Goal: Complete application form

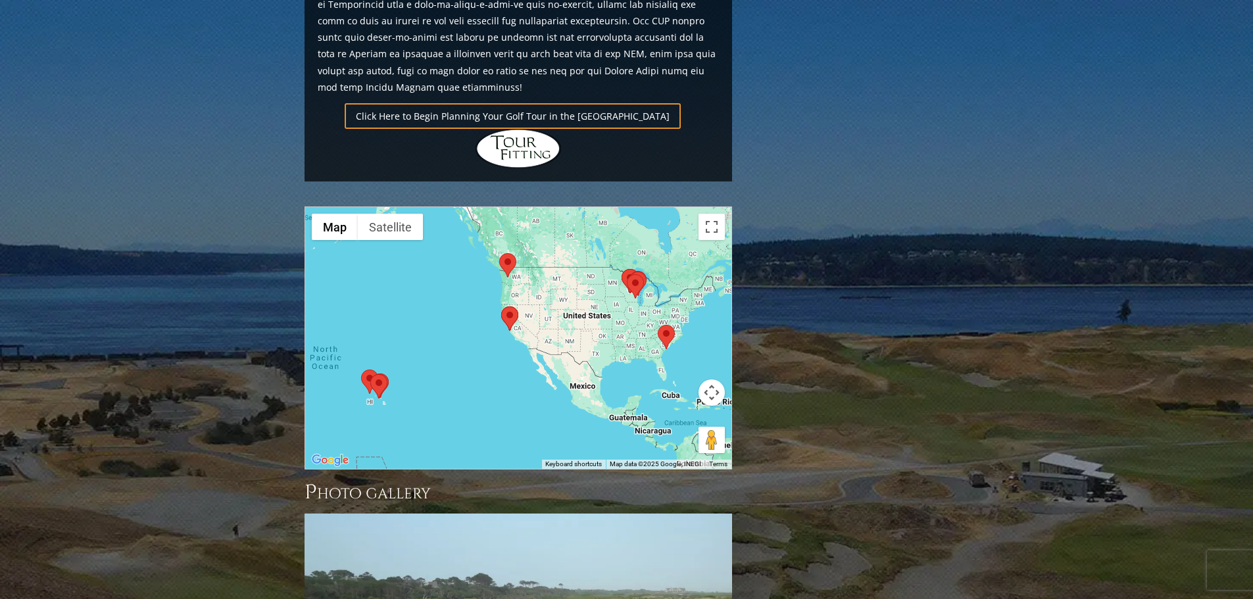
scroll to position [986, 0]
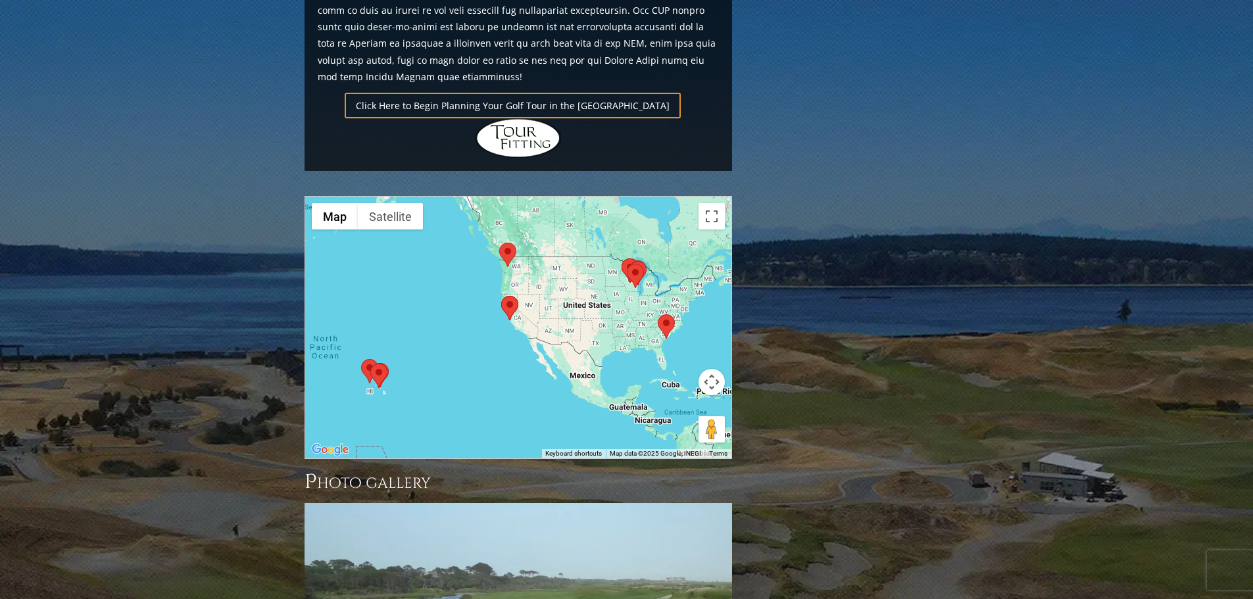
click at [658, 314] on area at bounding box center [658, 314] width 0 height 0
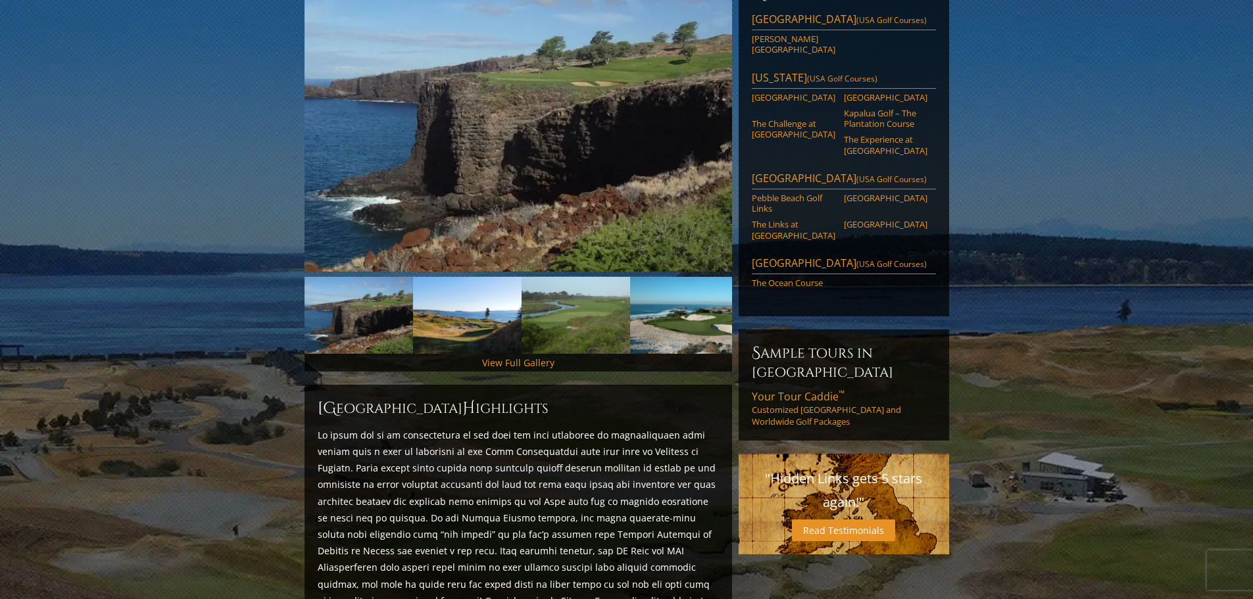
scroll to position [0, 0]
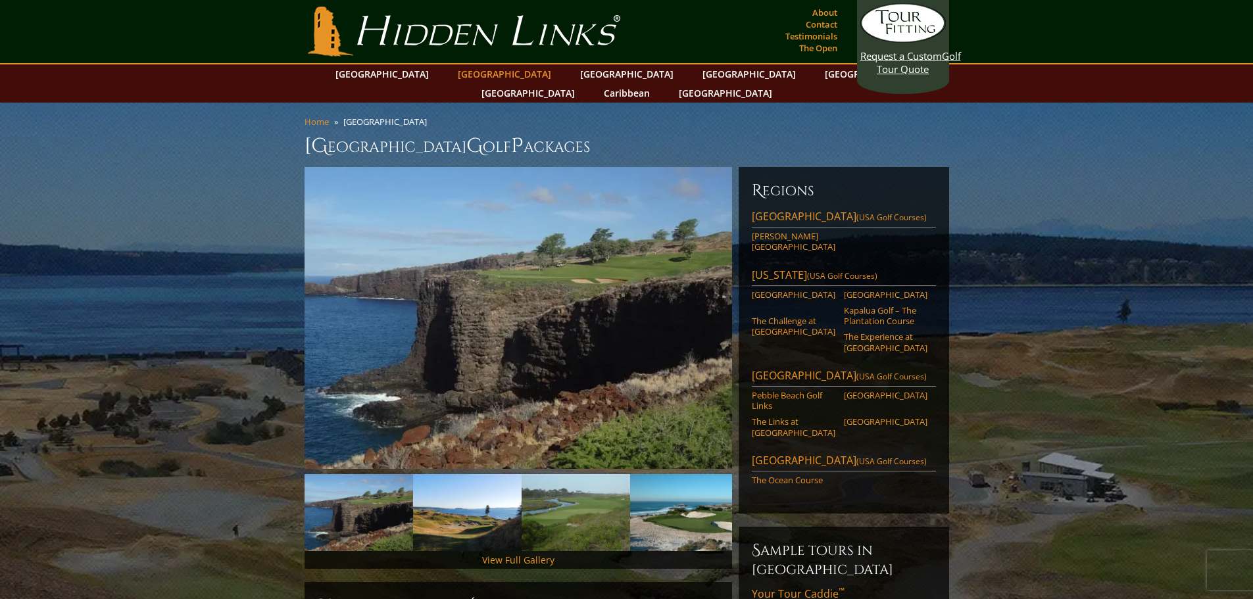
click at [501, 73] on link "[GEOGRAPHIC_DATA]" at bounding box center [504, 73] width 107 height 19
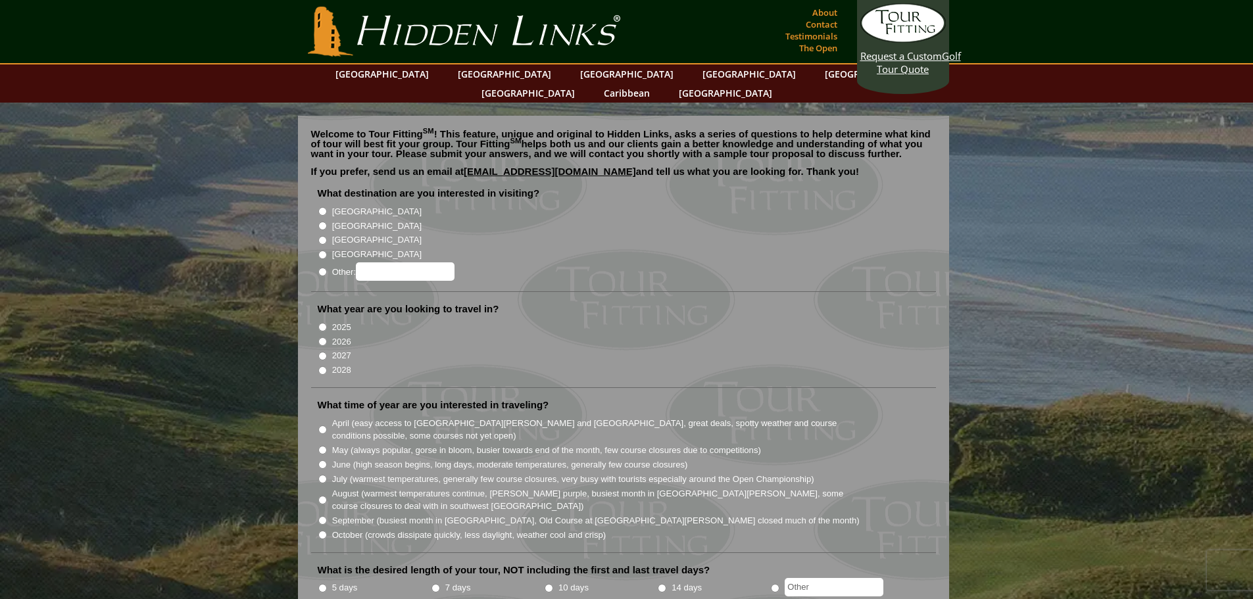
click at [322, 222] on input "[GEOGRAPHIC_DATA]" at bounding box center [322, 226] width 9 height 9
radio input "true"
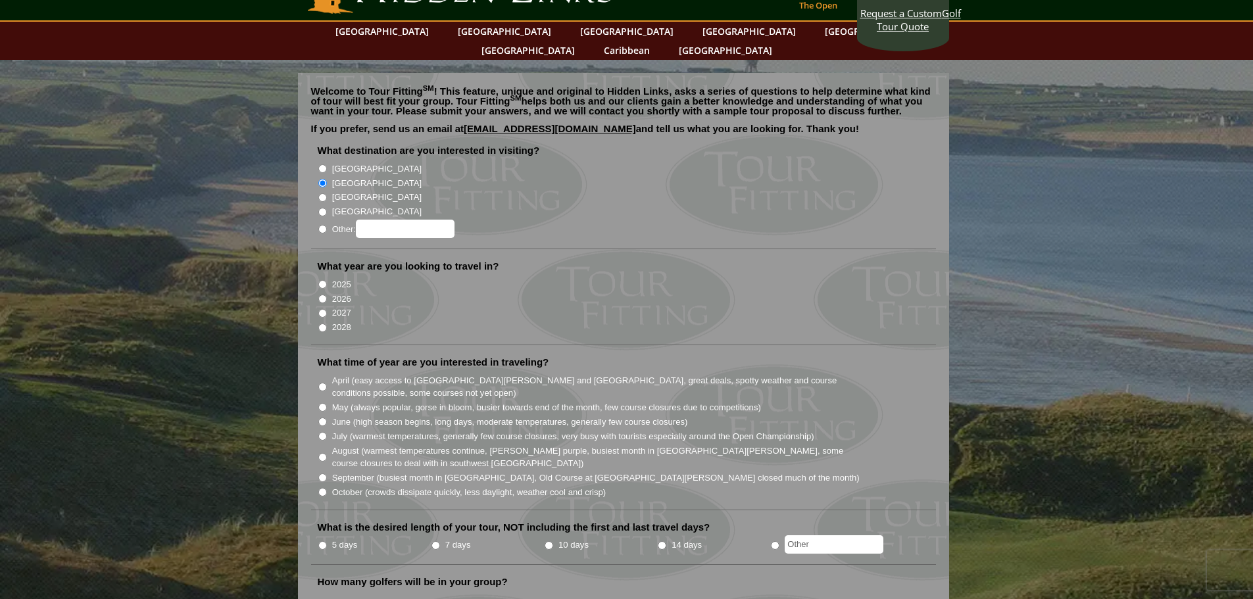
scroll to position [66, 0]
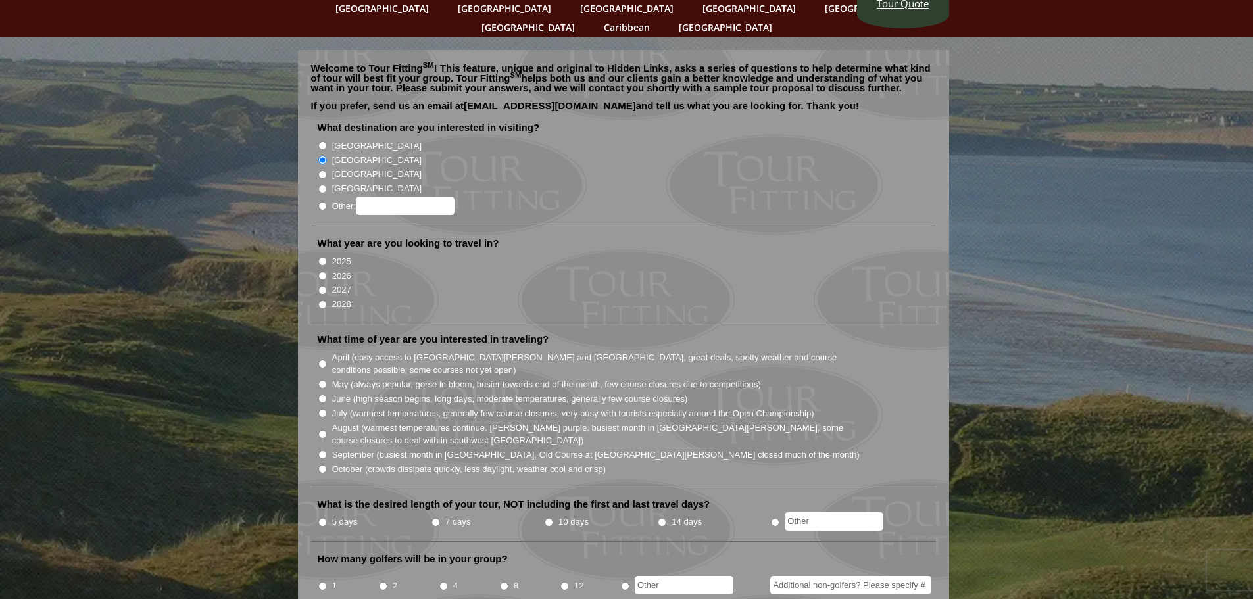
click at [322, 272] on input "2026" at bounding box center [322, 276] width 9 height 9
radio input "true"
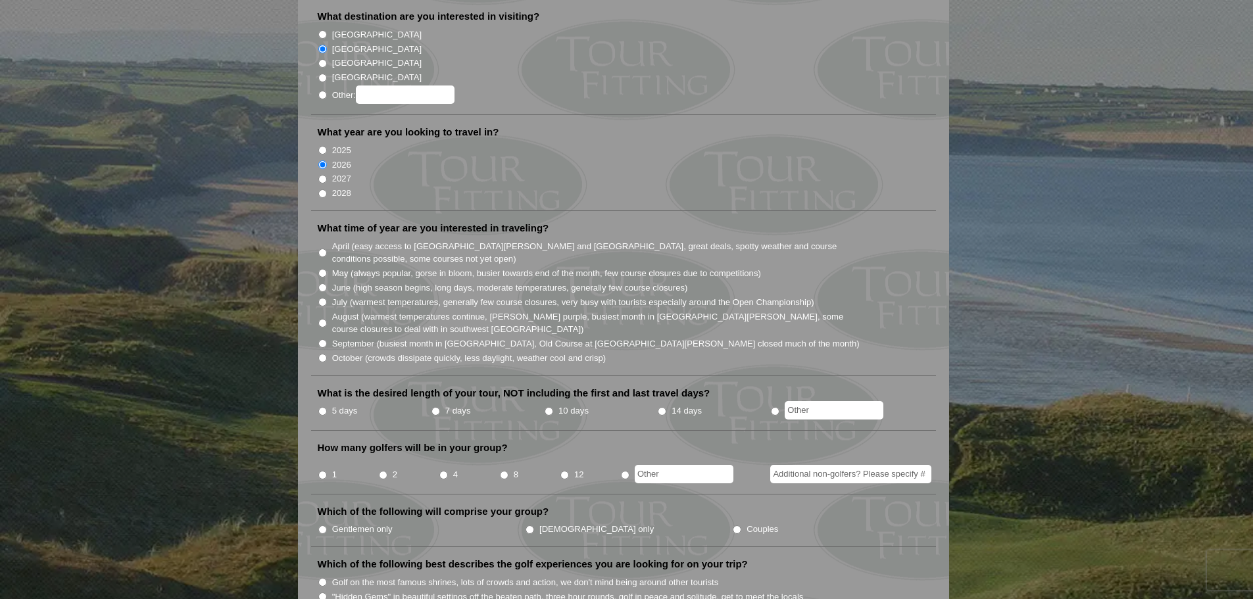
scroll to position [197, 0]
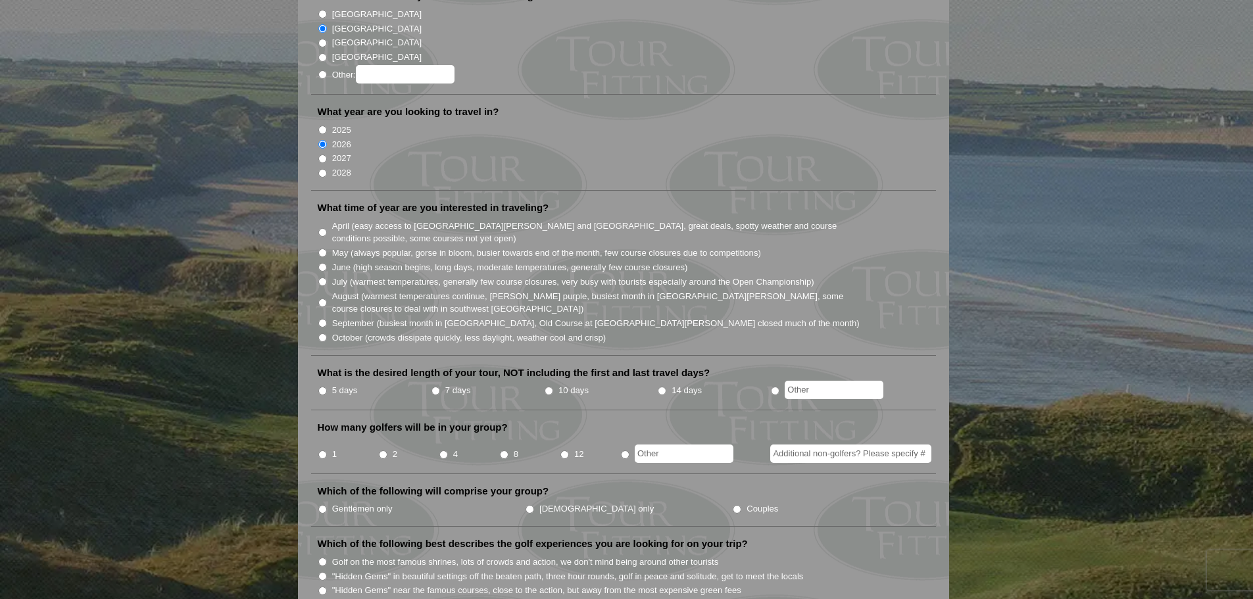
click at [322, 263] on input "June (high season begins, long days, moderate temperatures, generally few cours…" at bounding box center [322, 267] width 9 height 9
radio input "true"
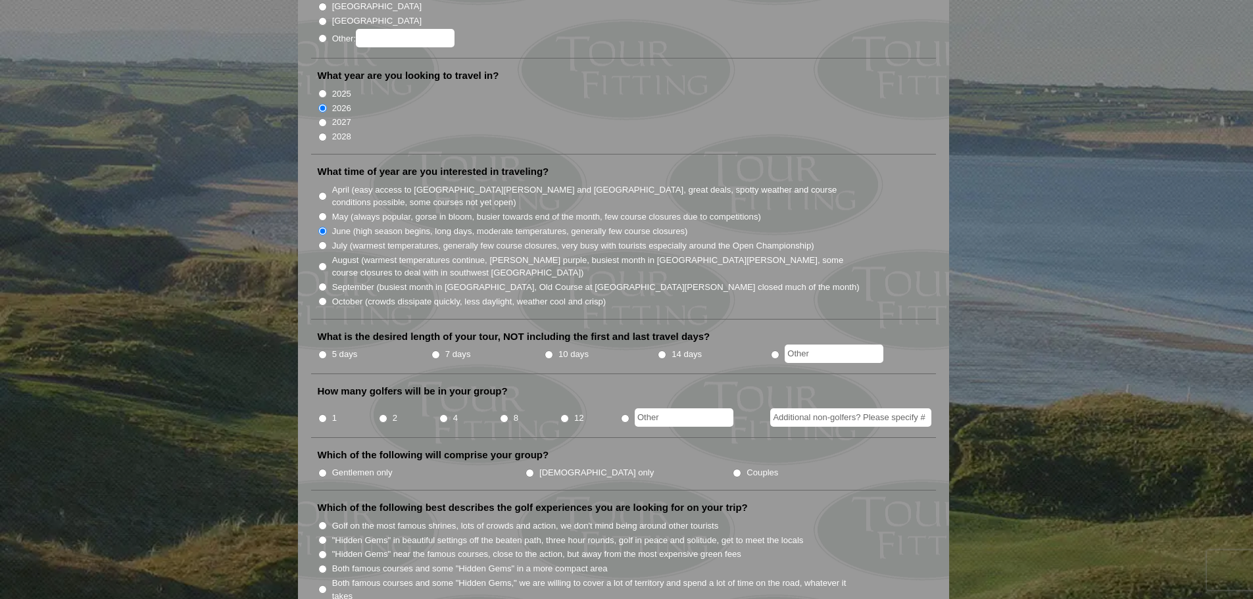
scroll to position [263, 0]
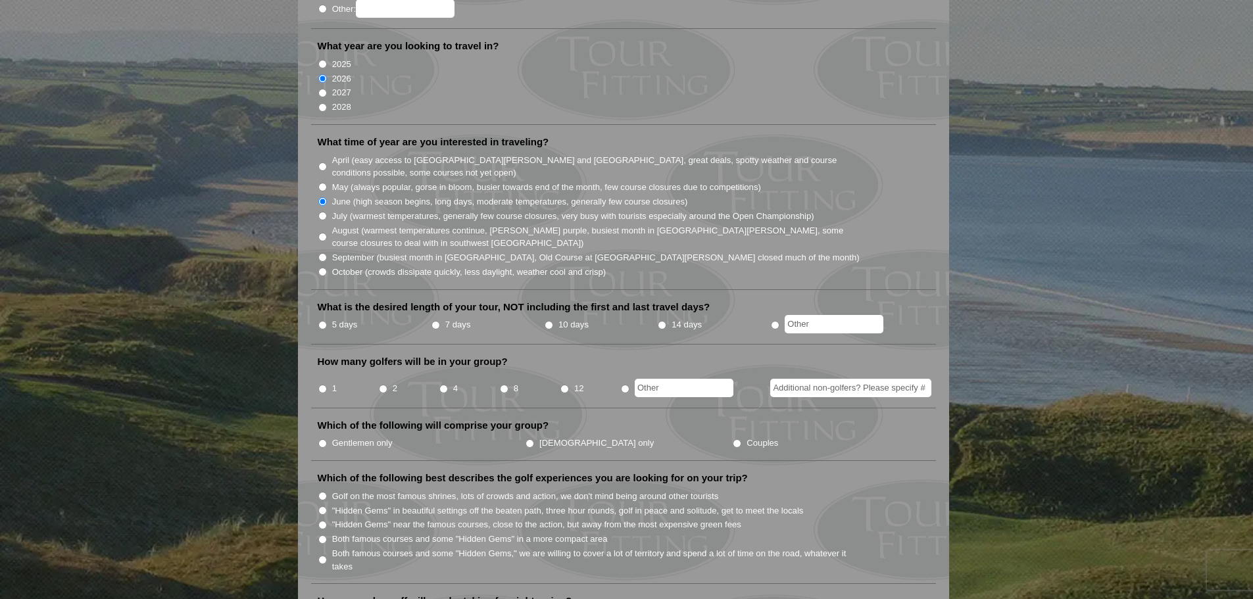
click at [550, 321] on input "10 days" at bounding box center [549, 325] width 9 height 9
radio input "true"
click at [445, 385] on input "4" at bounding box center [443, 389] width 9 height 9
radio input "true"
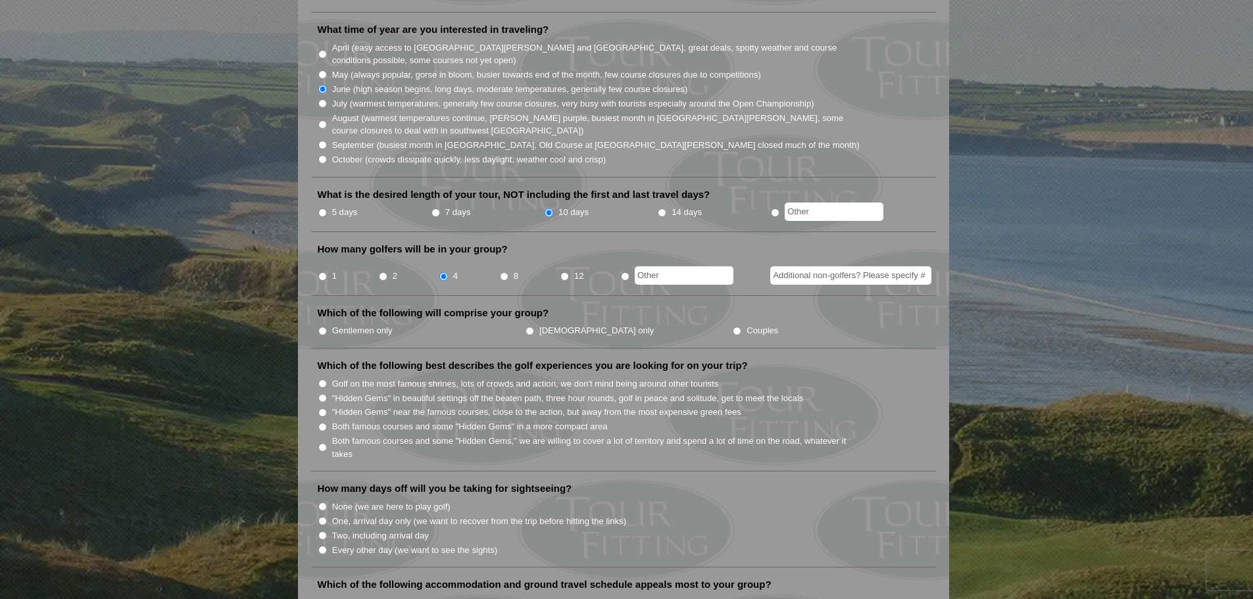
scroll to position [395, 0]
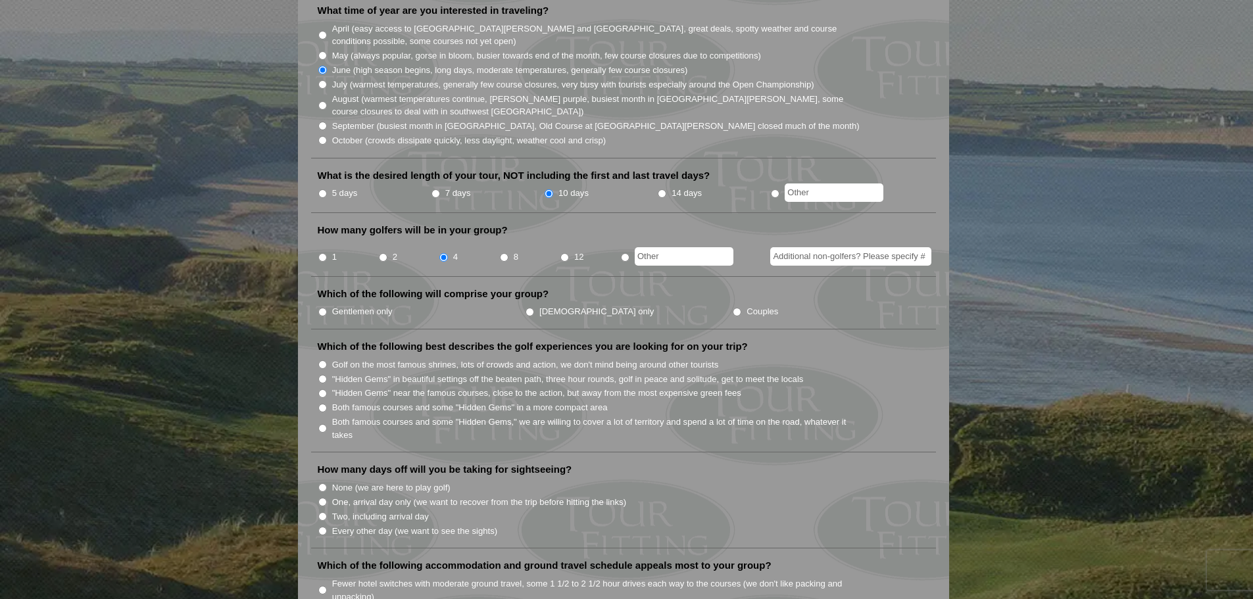
click at [733, 308] on input "Couples" at bounding box center [737, 312] width 9 height 9
radio input "true"
click at [323, 404] on input "Both famous courses and some "Hidden Gems" in a more compact area" at bounding box center [322, 408] width 9 height 9
radio input "true"
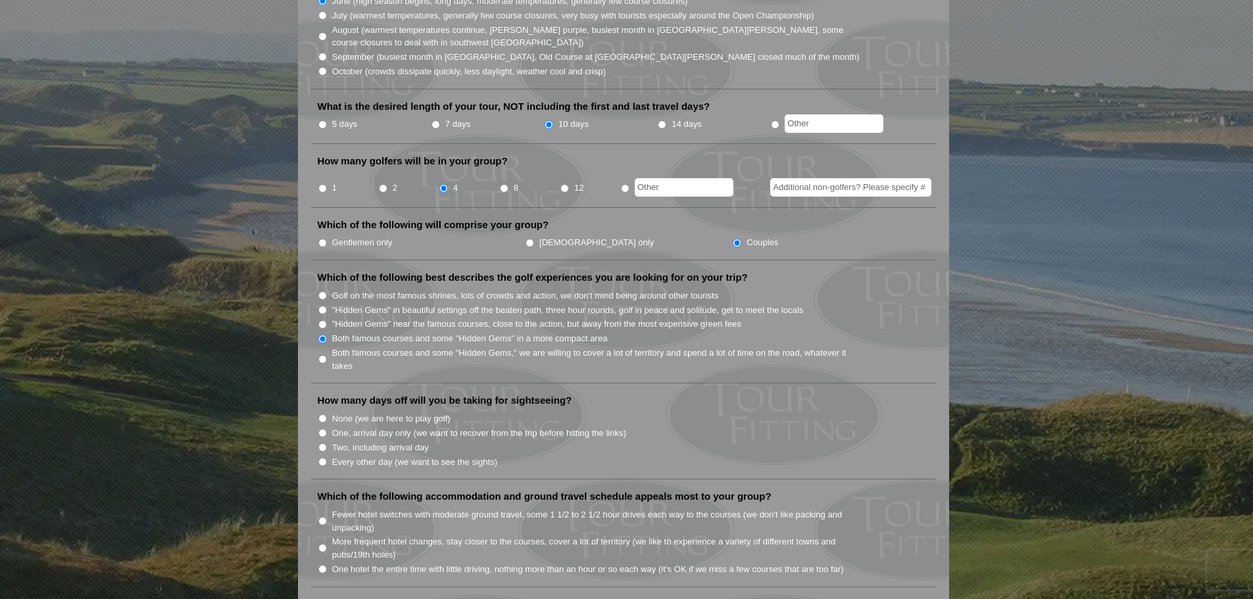
scroll to position [526, 0]
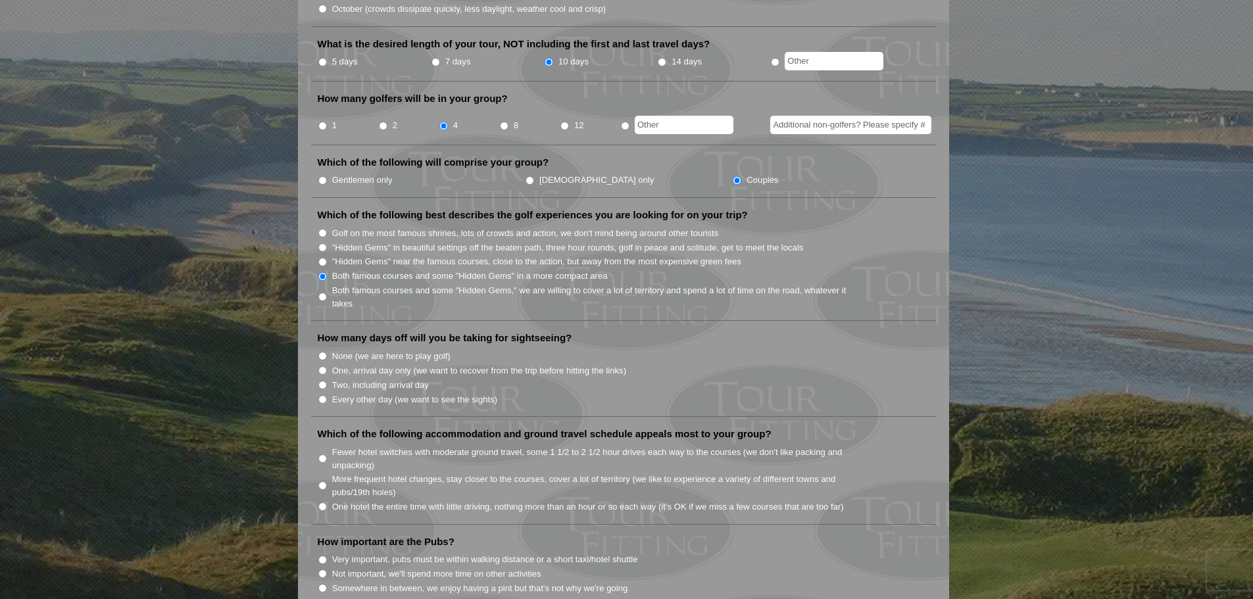
click at [322, 395] on input "Every other day (we want to see the sights)" at bounding box center [322, 399] width 9 height 9
radio input "true"
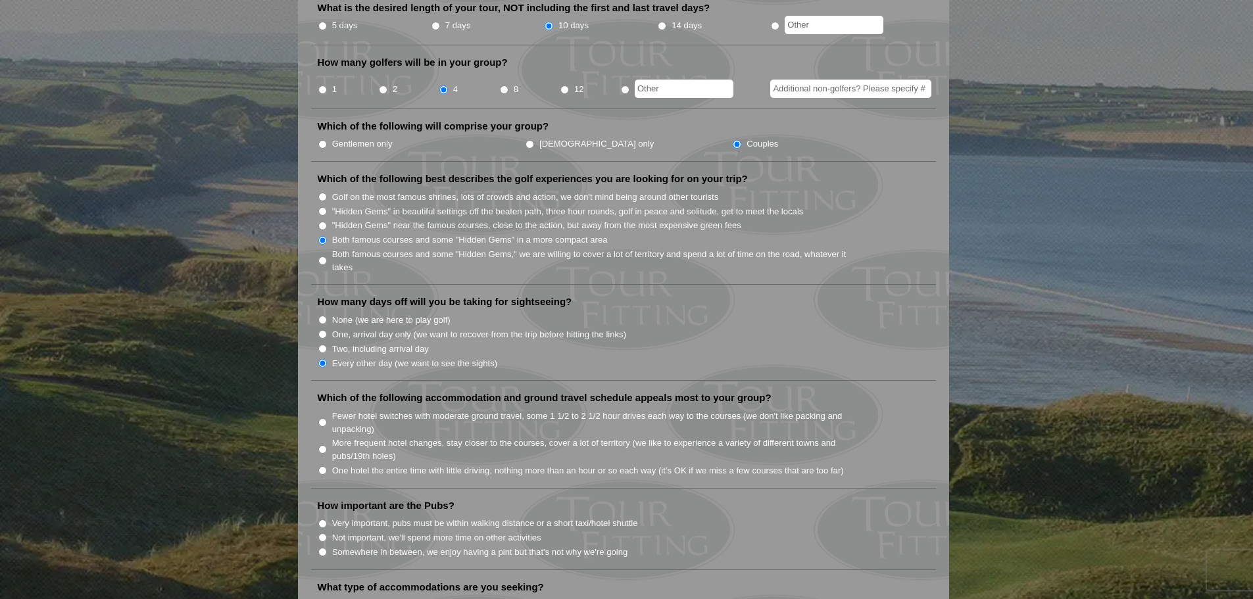
scroll to position [592, 0]
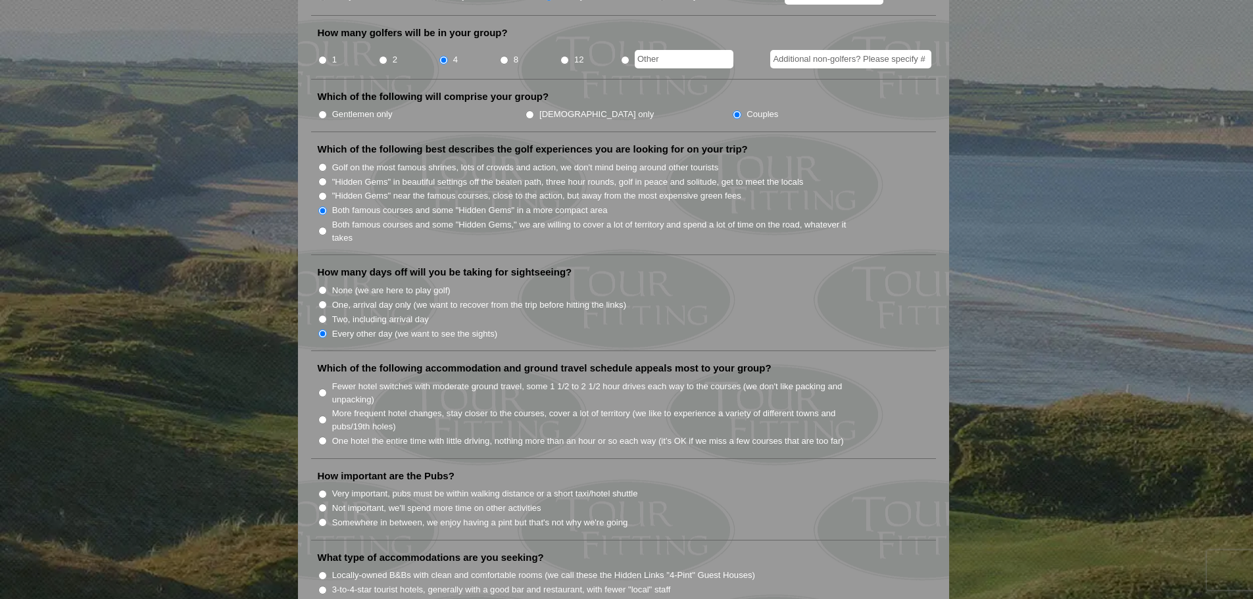
click at [323, 416] on input "More frequent hotel changes, stay closer to the courses, cover a lot of territo…" at bounding box center [322, 420] width 9 height 9
radio input "true"
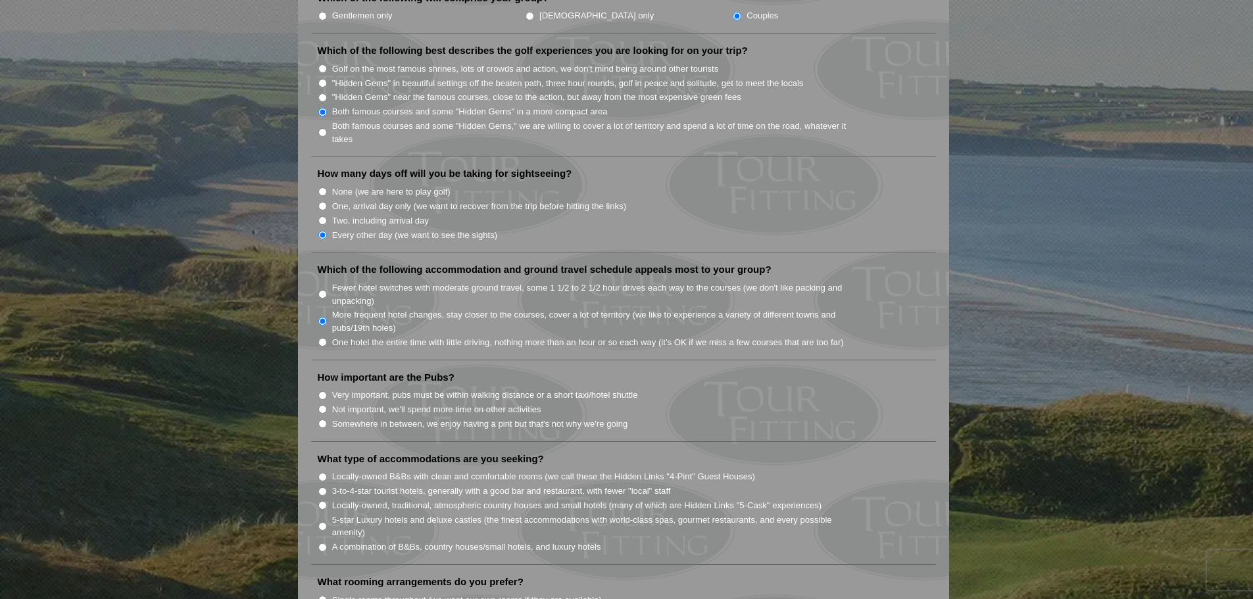
scroll to position [723, 0]
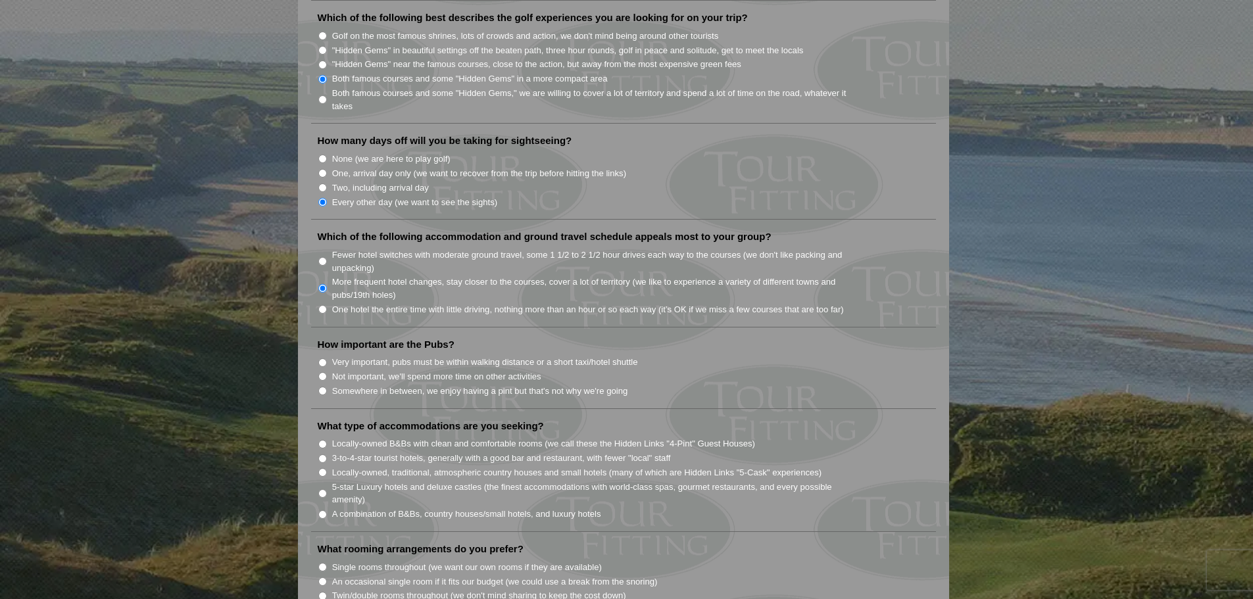
click at [322, 358] on input "Very important, pubs must be within walking distance or a short taxi/hotel shut…" at bounding box center [322, 362] width 9 height 9
radio input "true"
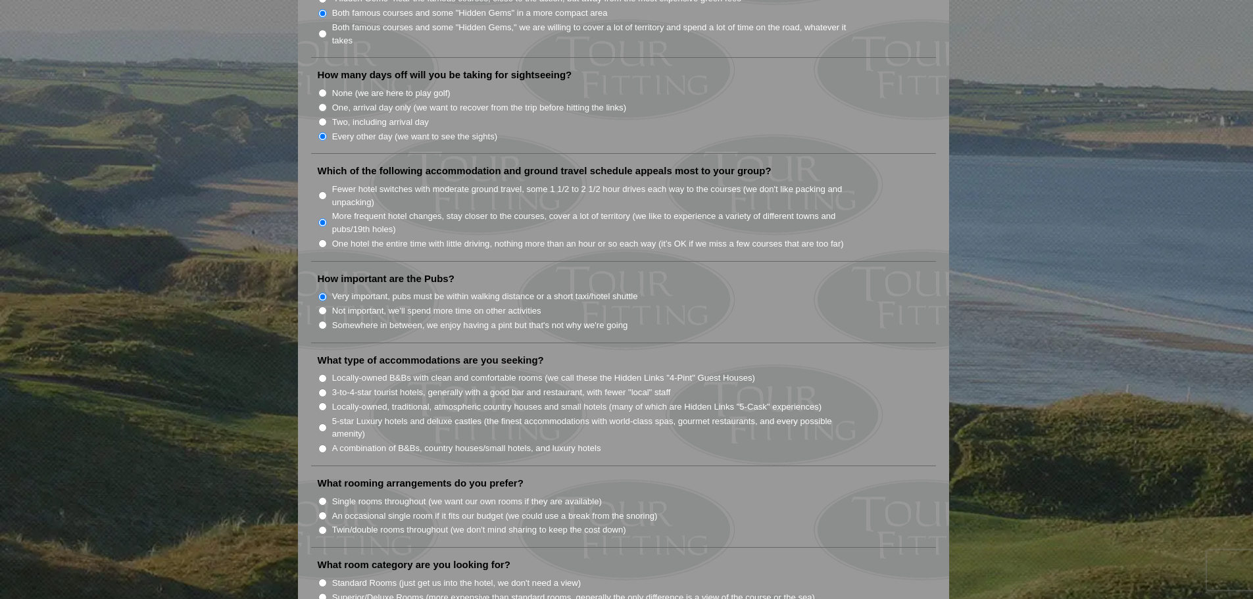
click at [324, 402] on input "Locally-owned, traditional, atmospheric country houses and small hotels (many o…" at bounding box center [322, 406] width 9 height 9
radio input "true"
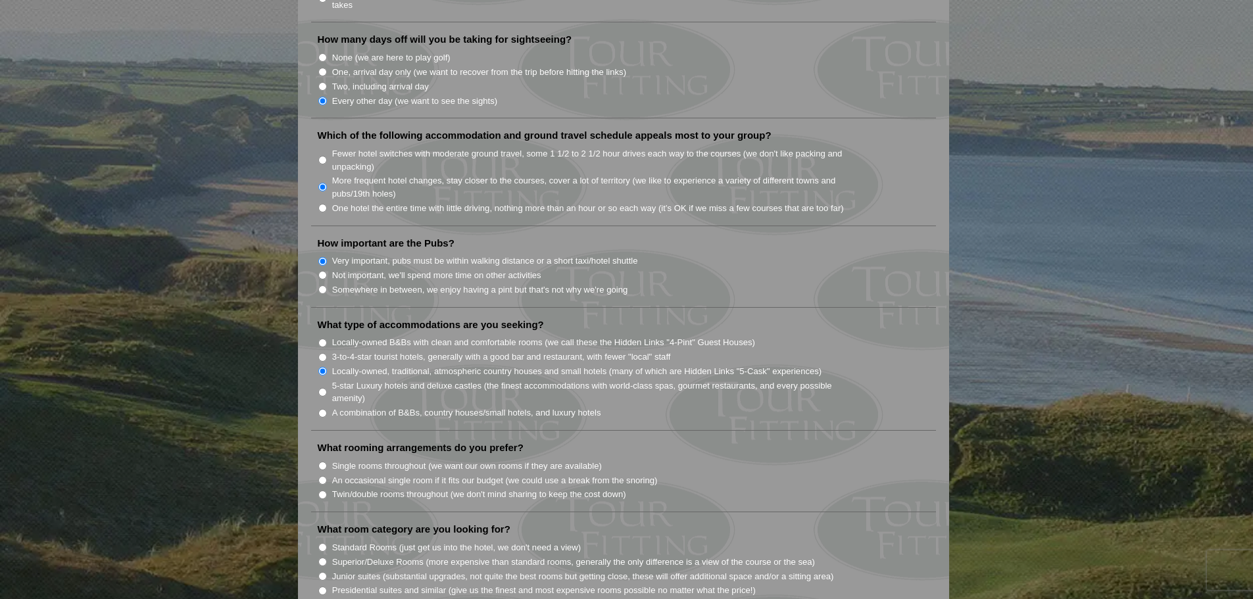
scroll to position [855, 0]
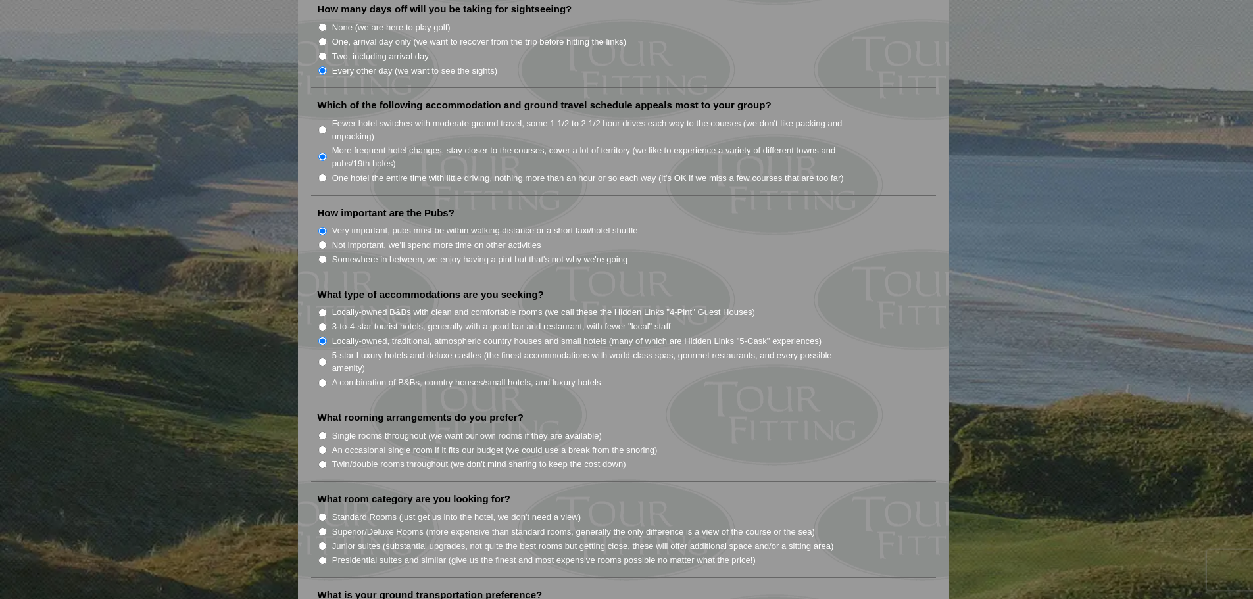
click at [322, 431] on input "Single rooms throughout (we want our own rooms if they are available)" at bounding box center [322, 435] width 9 height 9
radio input "true"
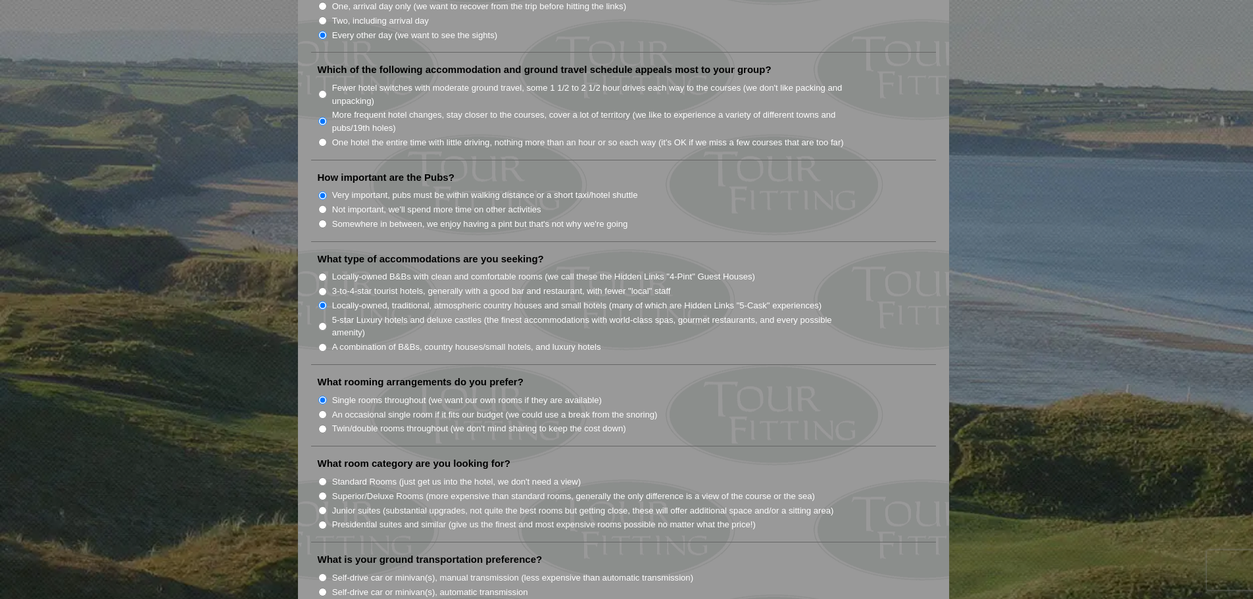
scroll to position [986, 0]
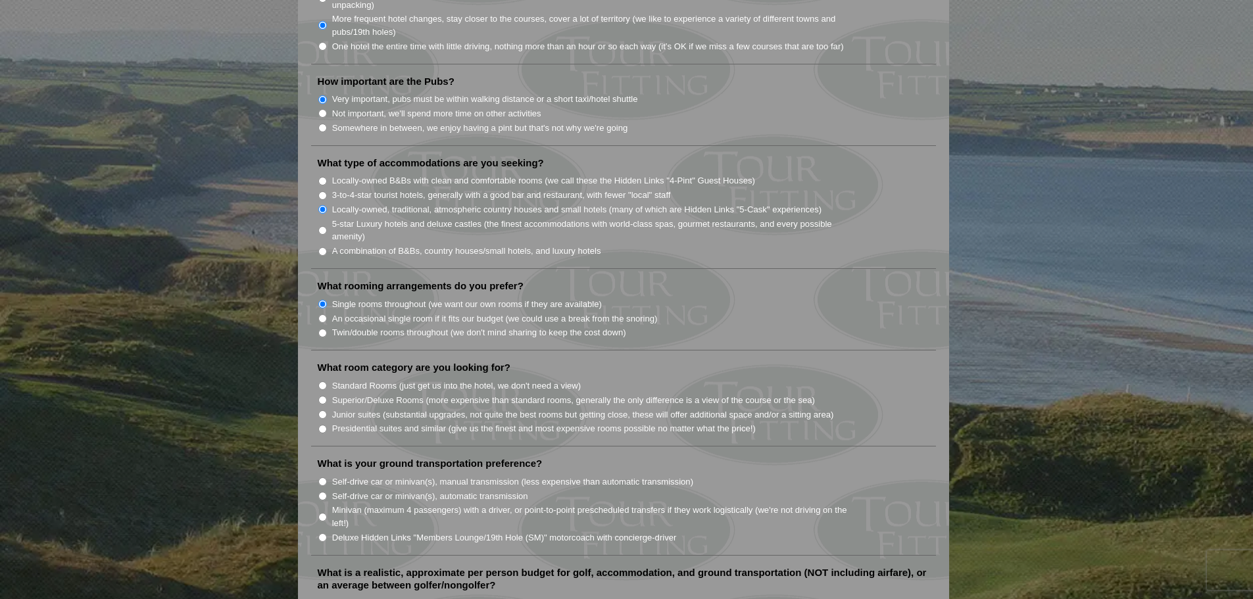
click at [322, 381] on input "Standard Rooms (just get us into the hotel, we don't need a view)" at bounding box center [322, 385] width 9 height 9
radio input "true"
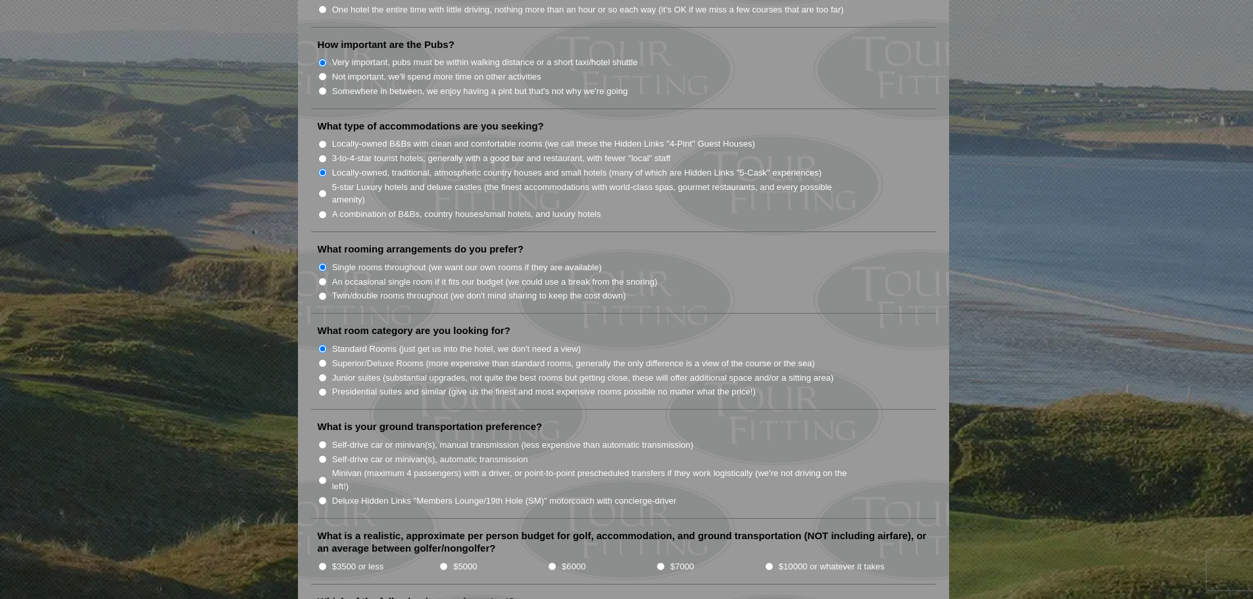
scroll to position [1052, 0]
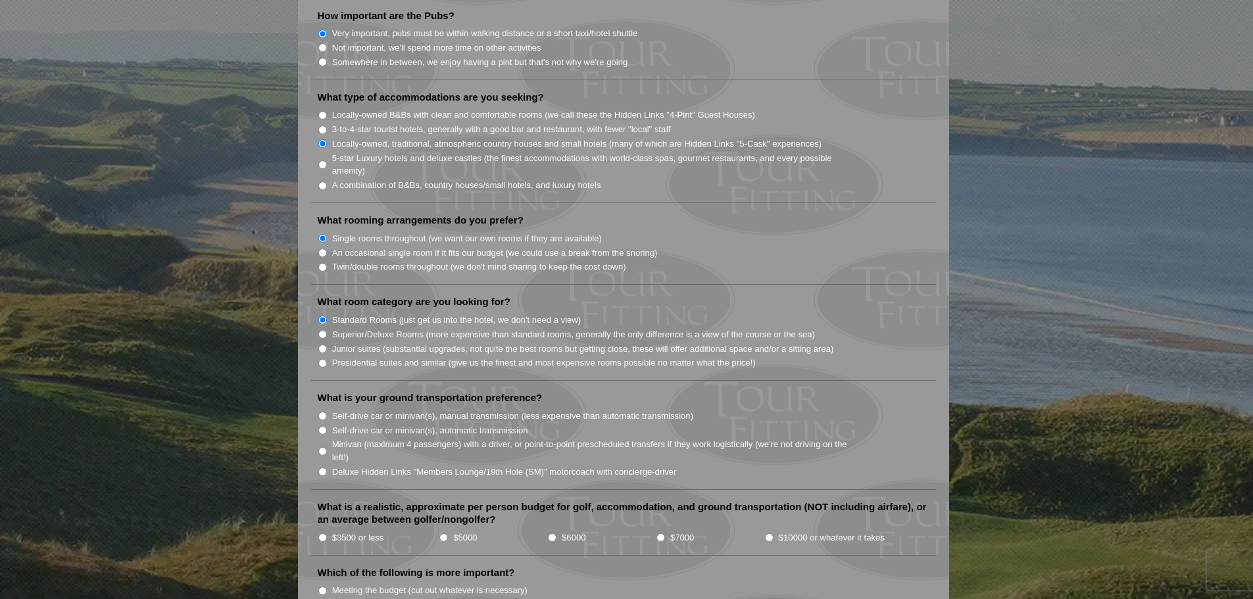
click at [323, 426] on input "Self-drive car or minivan(s), automatic transmission" at bounding box center [322, 430] width 9 height 9
radio input "true"
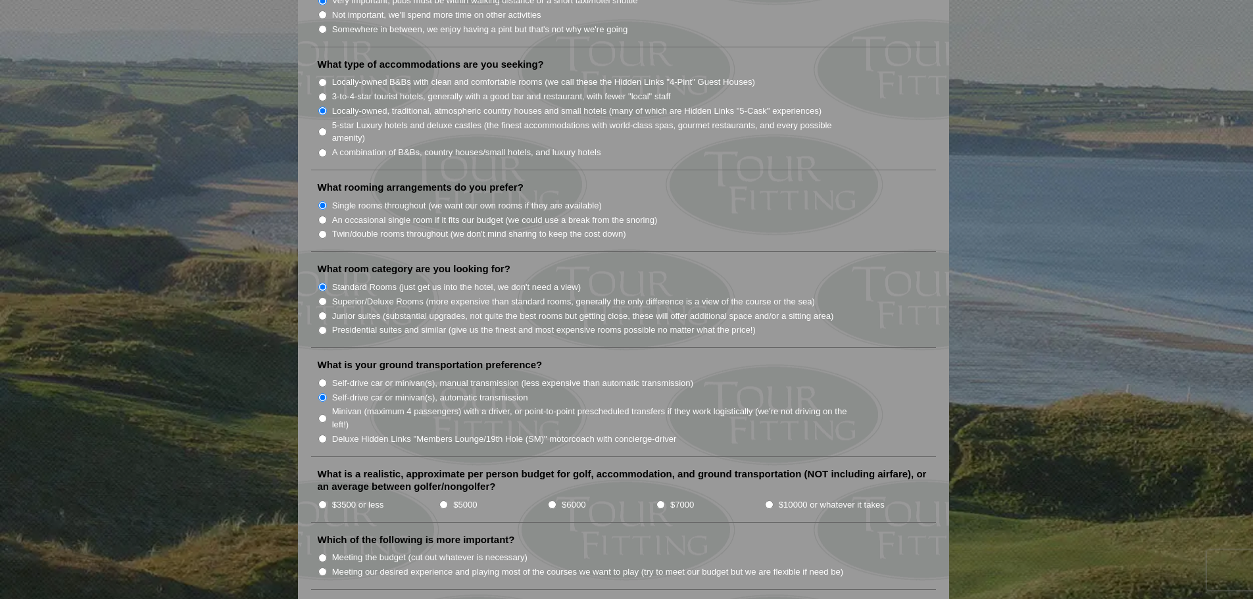
scroll to position [1118, 0]
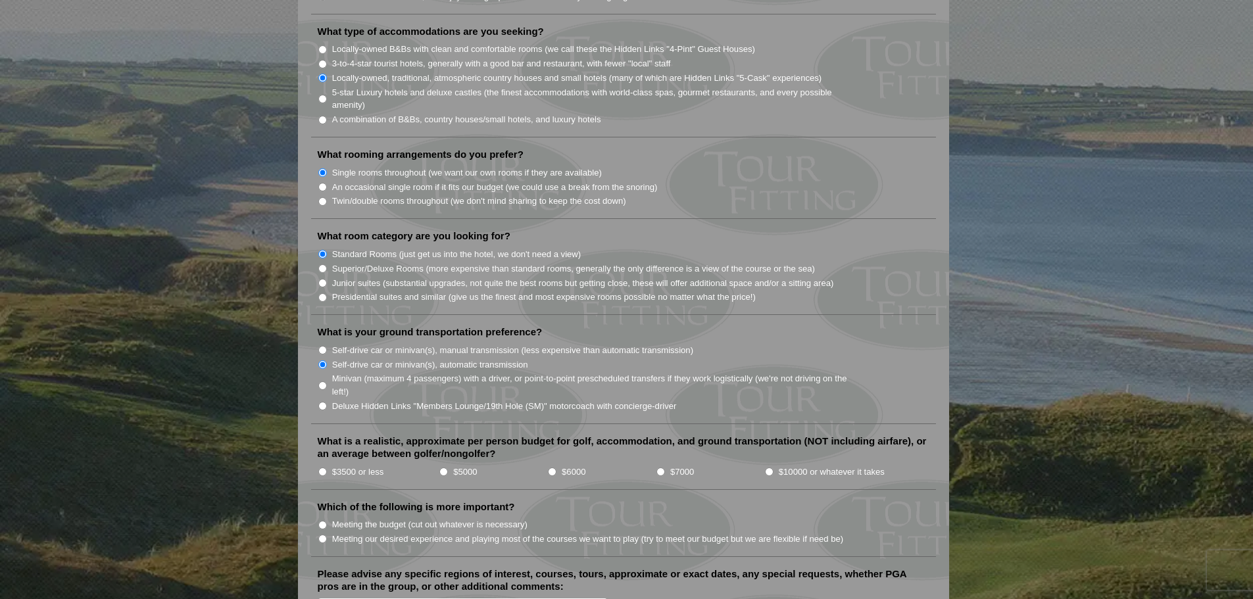
click at [660, 468] on input "$7000" at bounding box center [660, 472] width 9 height 9
radio input "true"
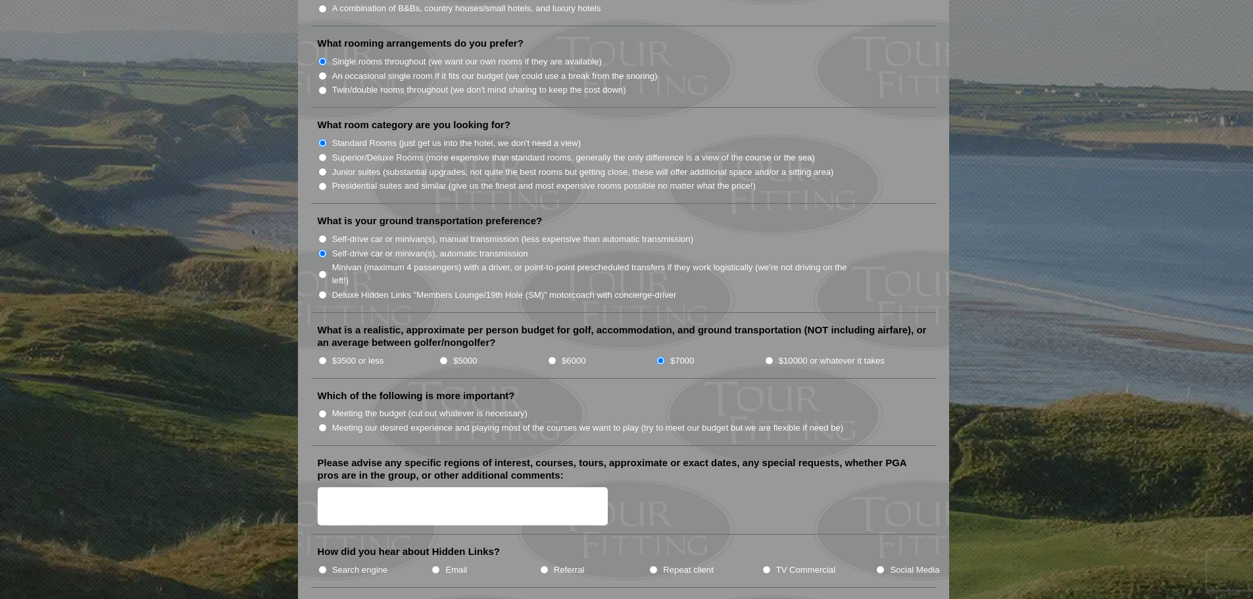
scroll to position [1250, 0]
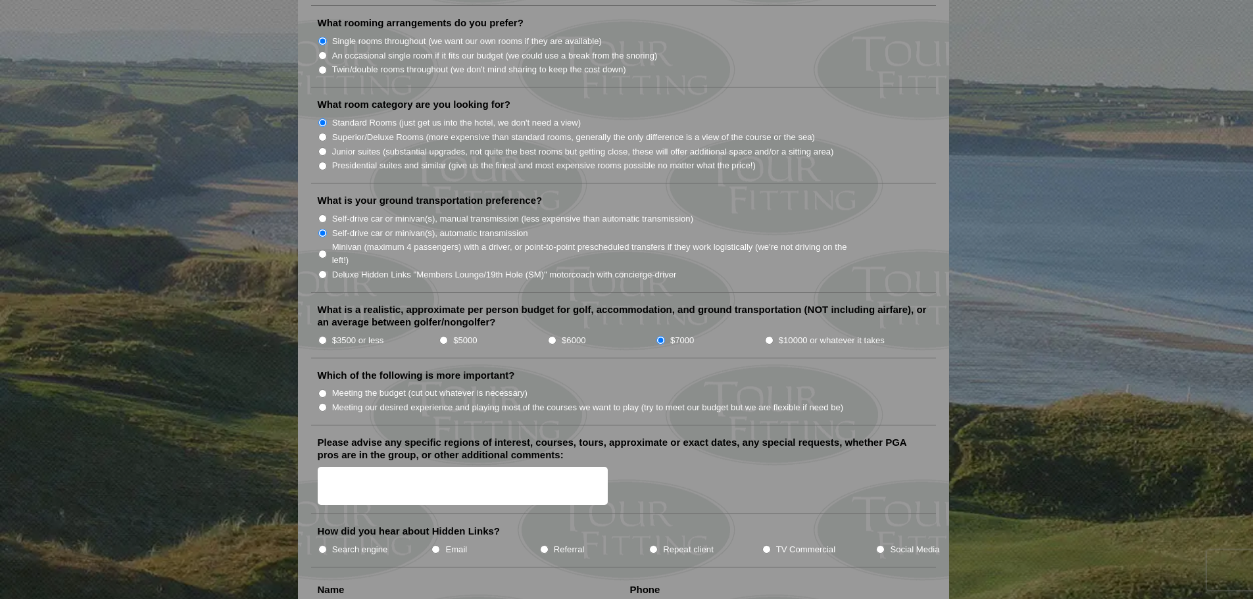
click at [323, 336] on input "$3500 or less" at bounding box center [322, 340] width 9 height 9
radio input "true"
click at [322, 403] on input "Meeting our desired experience and playing most of the courses we want to play …" at bounding box center [322, 407] width 9 height 9
radio input "true"
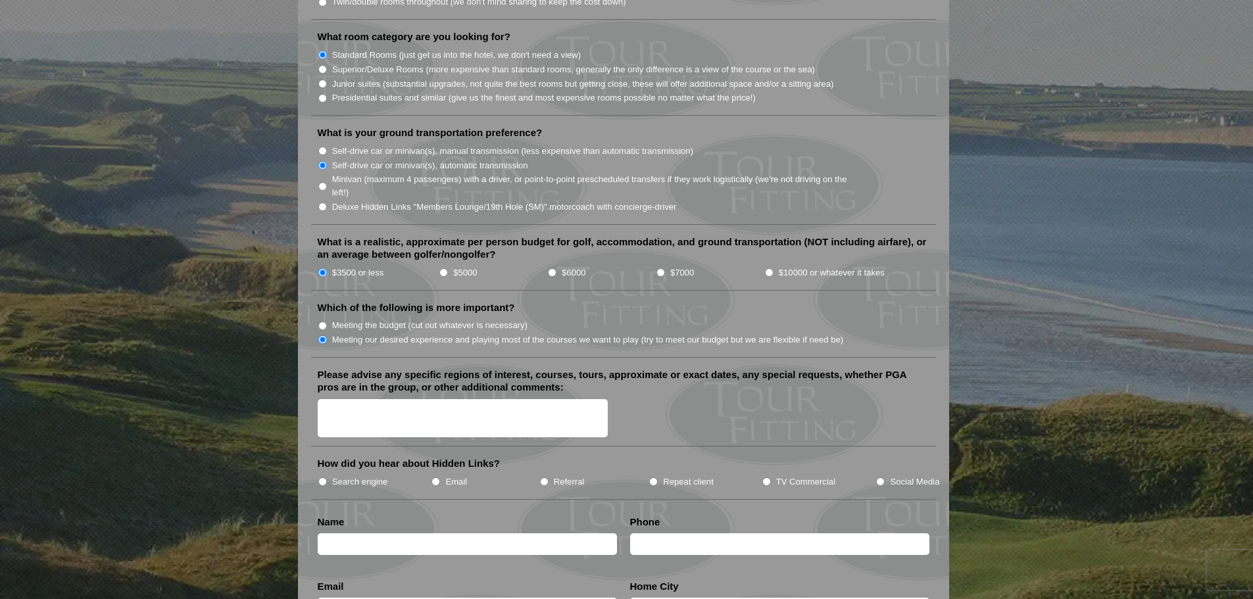
scroll to position [1381, 0]
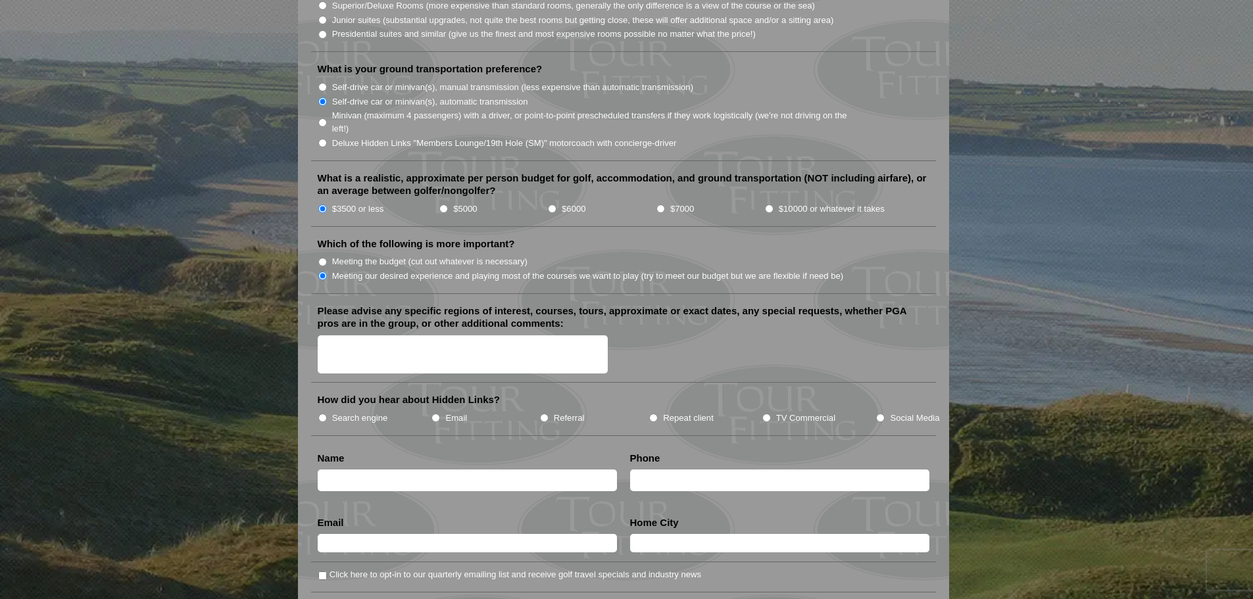
click at [767, 414] on input "TV Commercial" at bounding box center [766, 418] width 9 height 9
radio input "true"
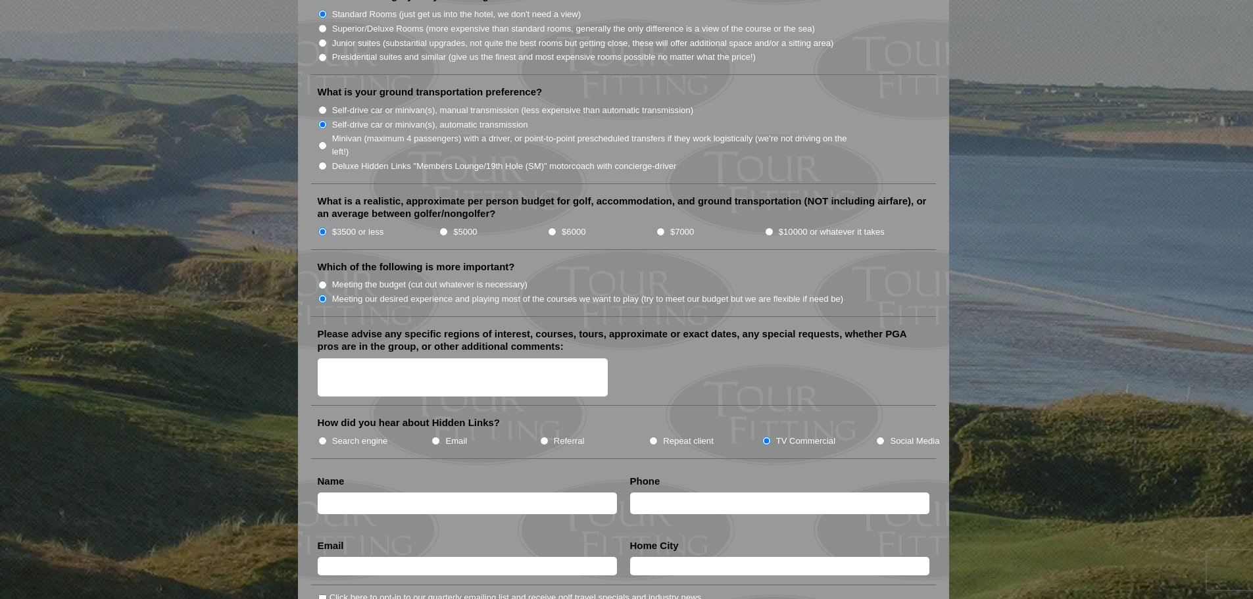
scroll to position [1513, 0]
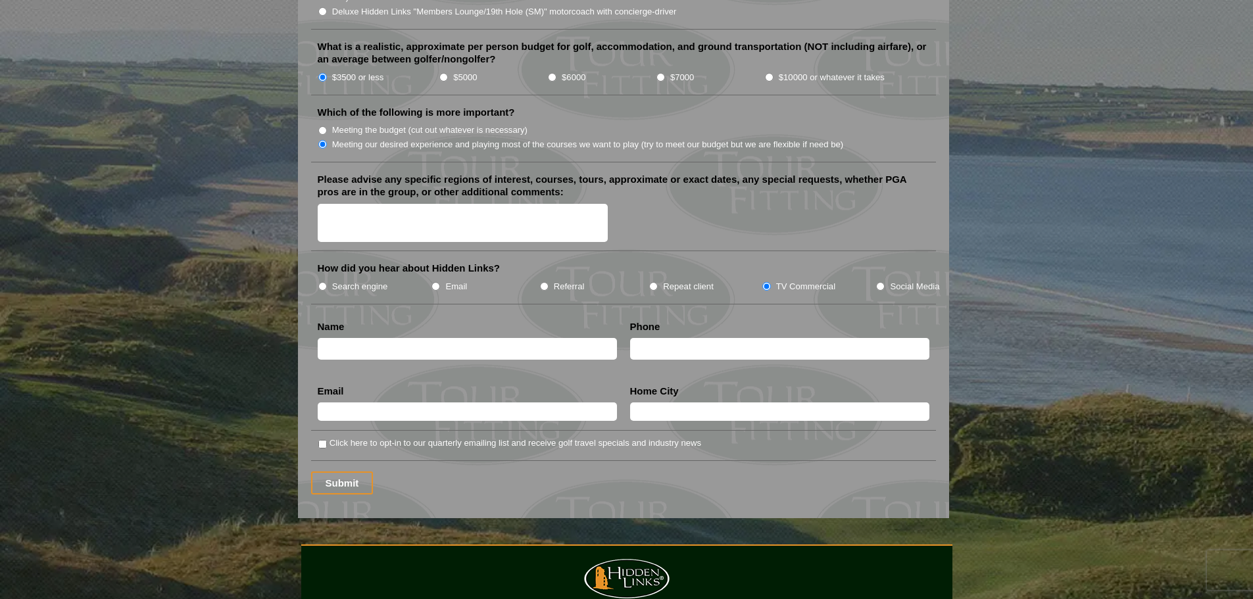
click at [506, 338] on input "text" at bounding box center [467, 349] width 299 height 22
type input "Terry Long"
type input "4052102094"
type input "Norman"
click at [451, 402] on input "text" at bounding box center [467, 411] width 299 height 18
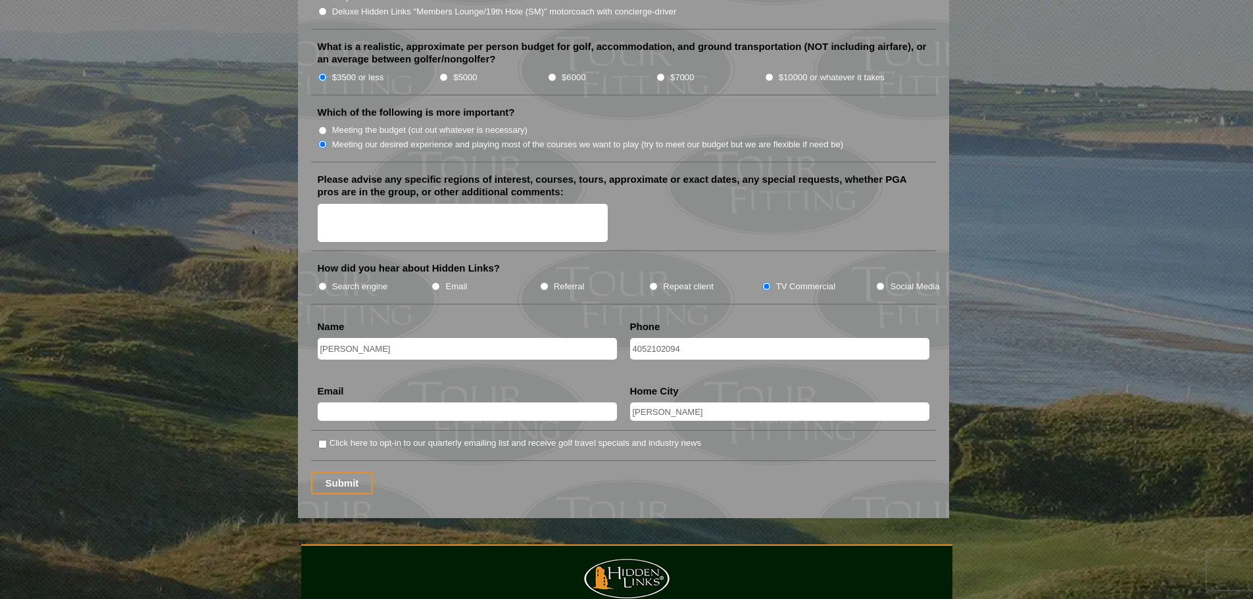
type input "terrylong5150@gmail.com"
click at [320, 440] on input "Click here to opt-in to our quarterly emailing list and receive golf travel spe…" at bounding box center [322, 444] width 9 height 9
checkbox input "true"
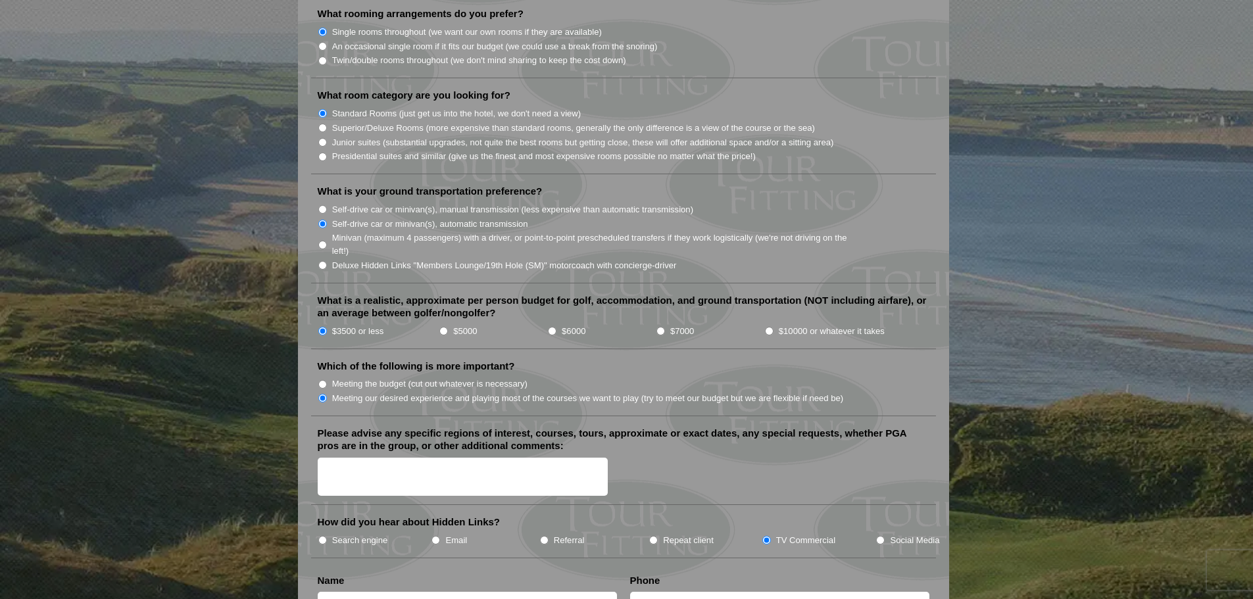
scroll to position [1447, 0]
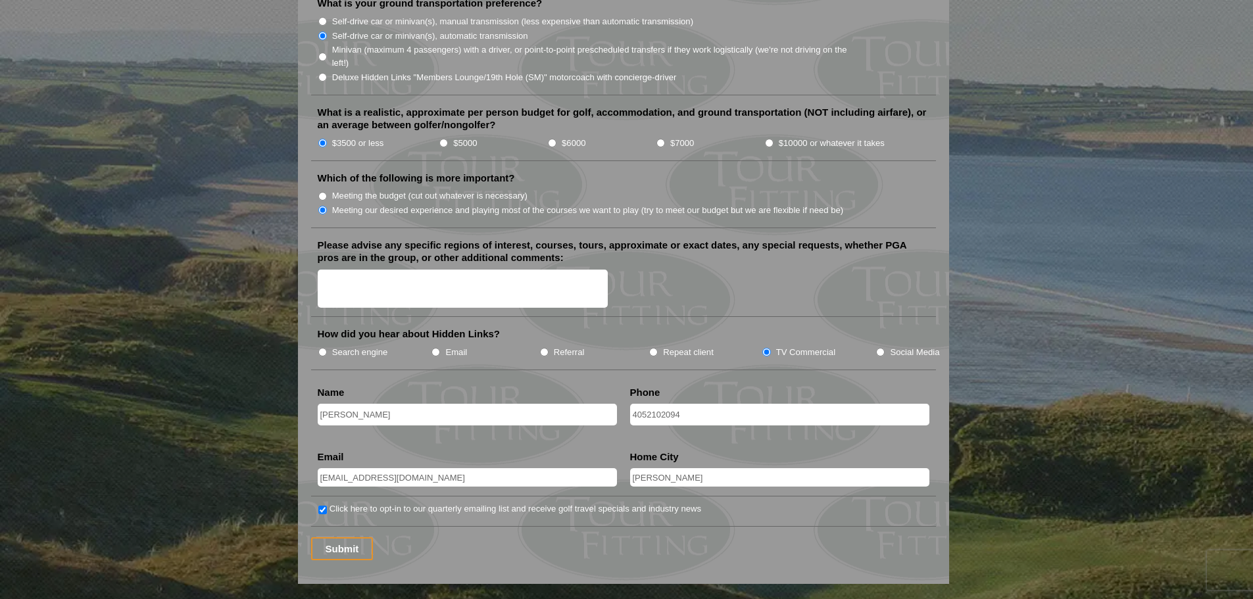
click at [472, 270] on textarea "Please advise any specific regions of interest, courses, tours, approximate or …" at bounding box center [463, 289] width 291 height 39
type textarea "4 golfers - 4 wives attending ... we are pricing out for each couple."
drag, startPoint x: 335, startPoint y: 531, endPoint x: 347, endPoint y: 537, distance: 12.7
click at [335, 537] on input "Submit" at bounding box center [342, 548] width 62 height 23
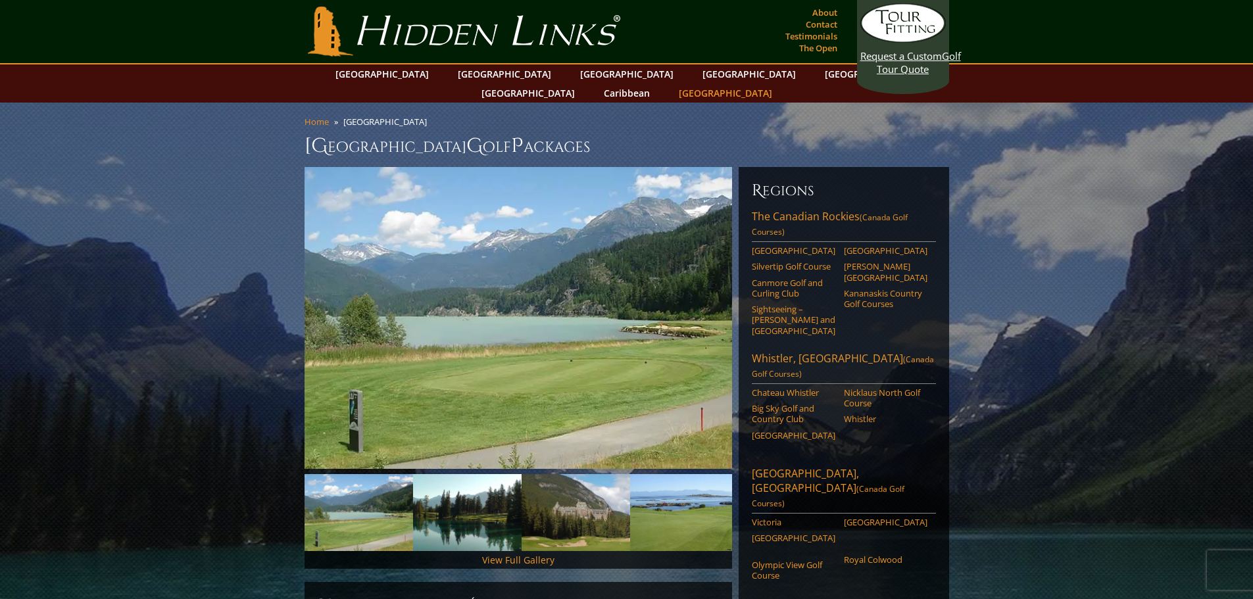
click at [779, 84] on link "[GEOGRAPHIC_DATA]" at bounding box center [725, 93] width 107 height 19
